Goal: Transaction & Acquisition: Purchase product/service

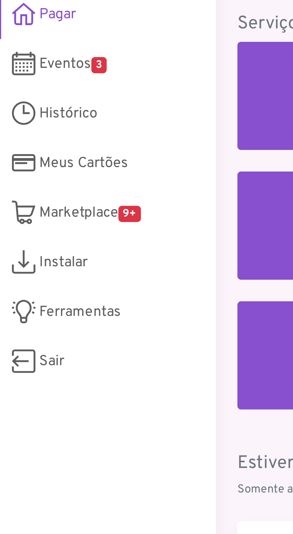
scroll to position [6, 0]
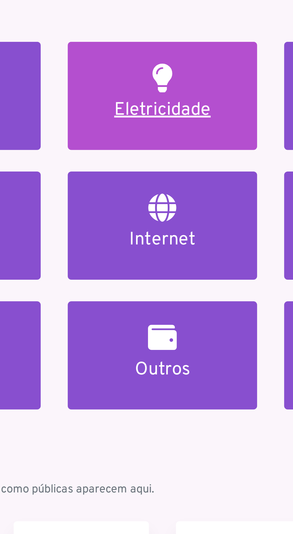
click at [192, 109] on h5 "Eletricidade" at bounding box center [182, 112] width 49 height 7
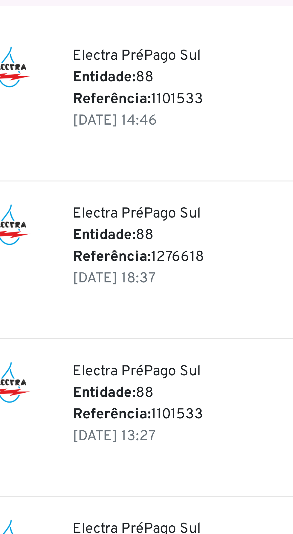
click at [160, 165] on p "[DATE] 18:37" at bounding box center [198, 168] width 157 height 7
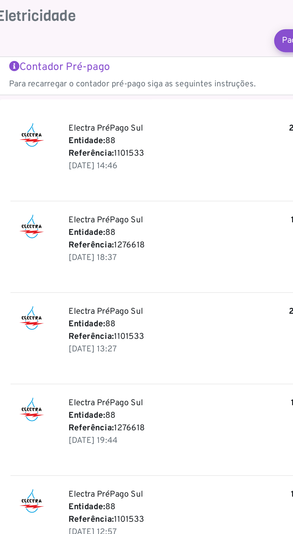
scroll to position [1, 0]
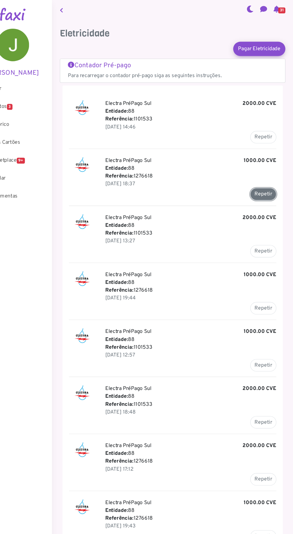
click at [268, 174] on button "Repetir" at bounding box center [265, 177] width 24 height 11
type input "*******"
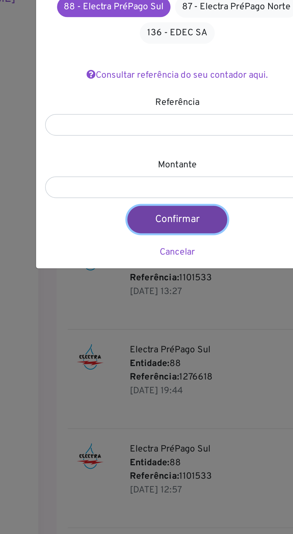
click at [149, 178] on button "Confirmar" at bounding box center [145, 183] width 53 height 14
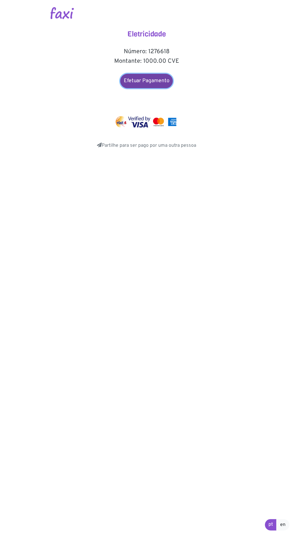
click at [148, 80] on link "Efetuar Pagamento" at bounding box center [146, 81] width 53 height 14
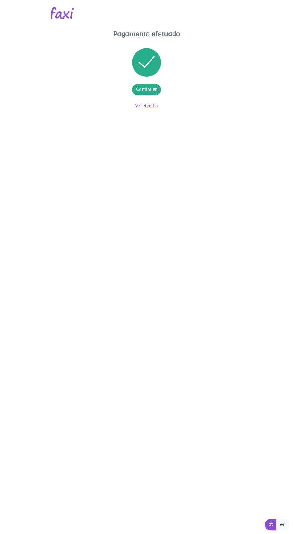
click at [153, 108] on link "Ver Recibo" at bounding box center [146, 106] width 23 height 6
